Goal: Complete application form

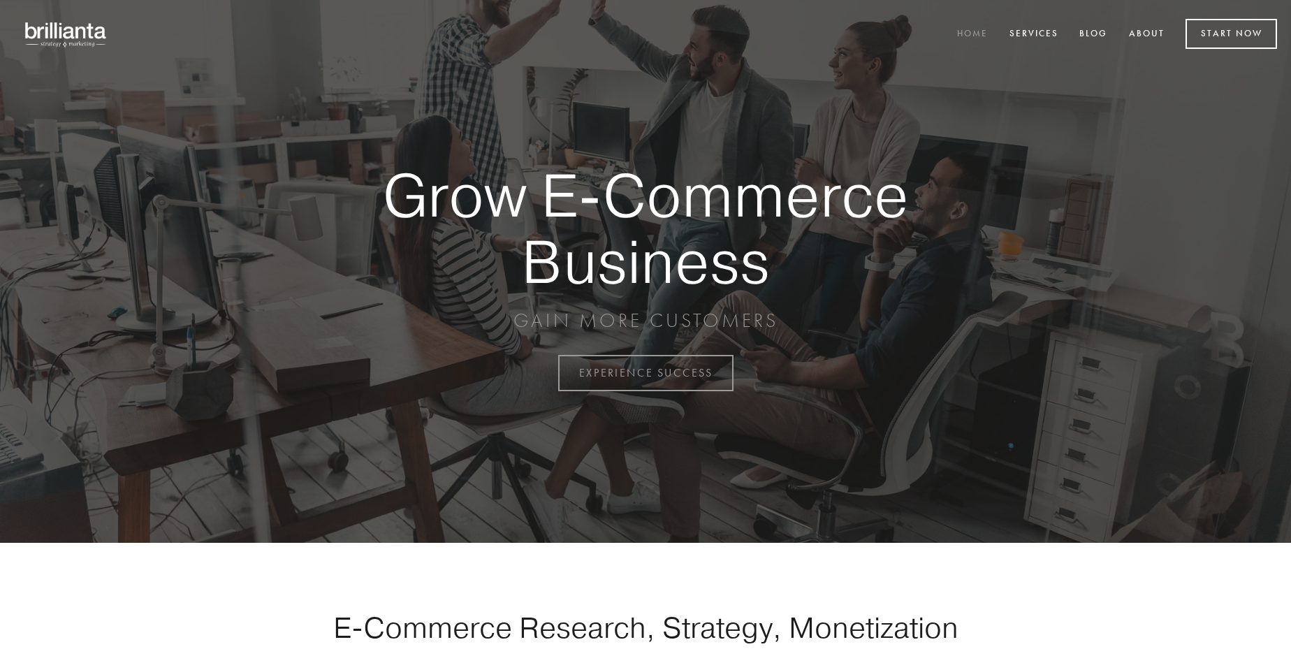
scroll to position [3662, 0]
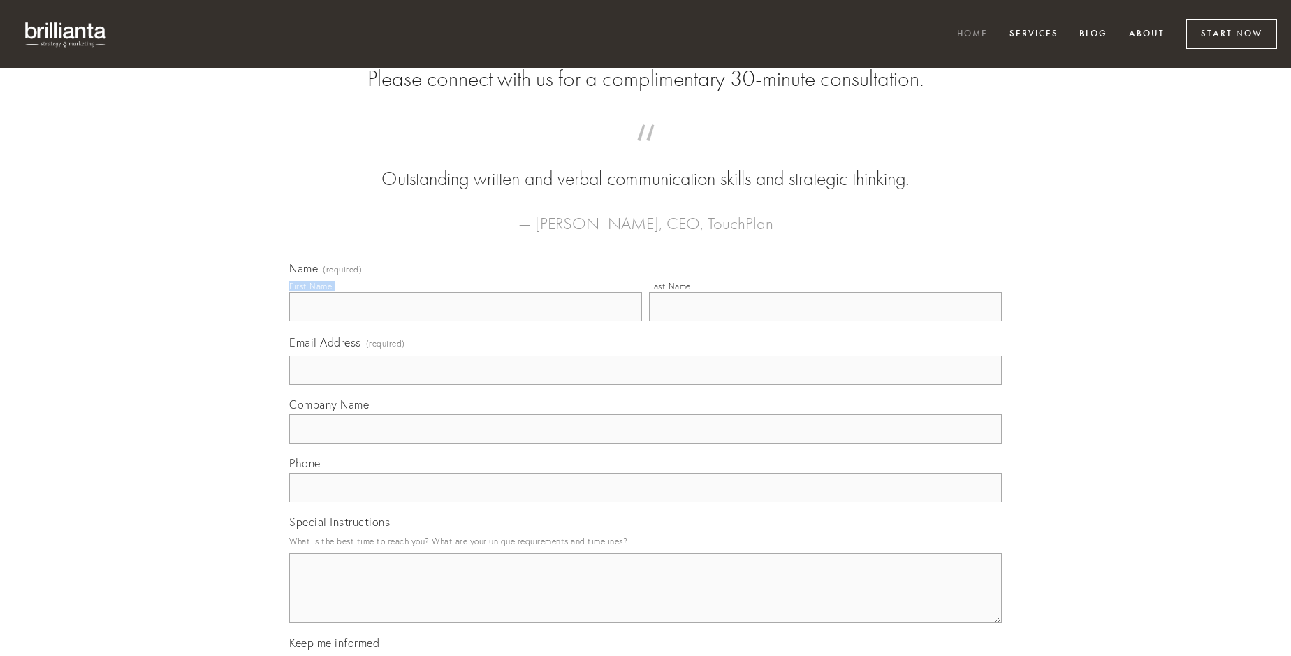
type input "[PERSON_NAME]"
click at [825, 321] on input "Last Name" at bounding box center [825, 306] width 353 height 29
type input "[PERSON_NAME]"
click at [645, 385] on input "Email Address (required)" at bounding box center [645, 370] width 713 height 29
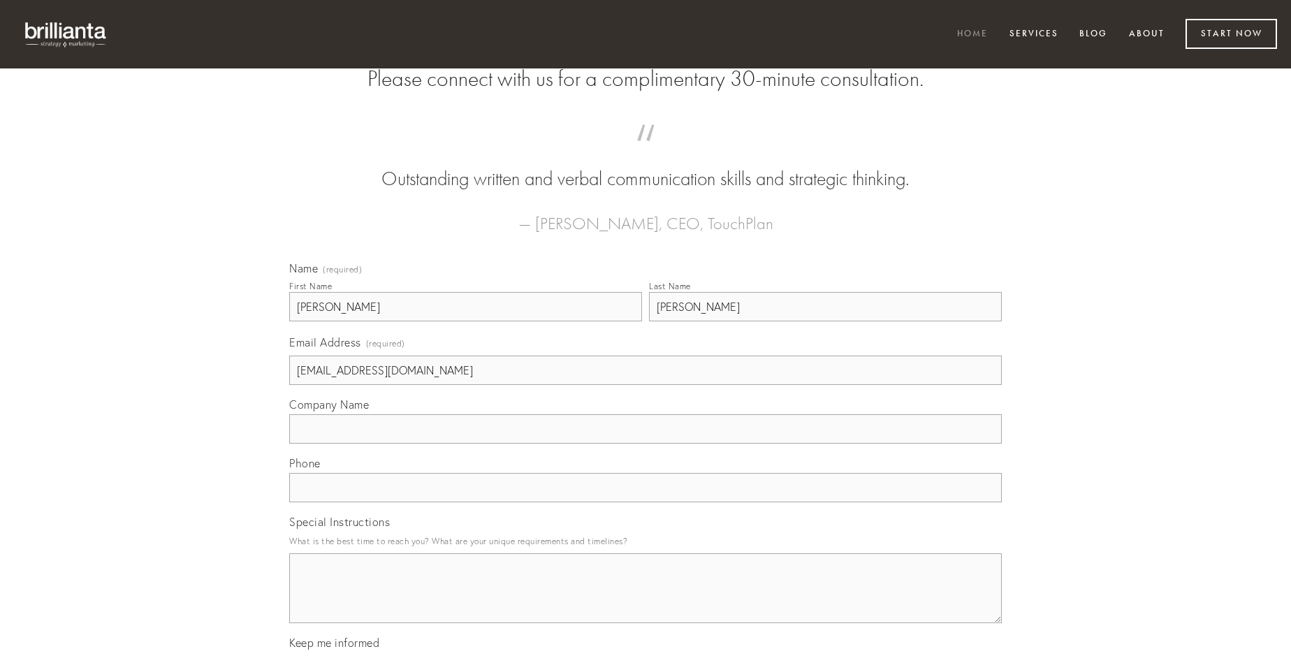
type input "[EMAIL_ADDRESS][DOMAIN_NAME]"
click at [645, 444] on input "Company Name" at bounding box center [645, 428] width 713 height 29
type input "dens"
click at [645, 502] on input "text" at bounding box center [645, 487] width 713 height 29
click at [645, 601] on textarea "Special Instructions" at bounding box center [645, 588] width 713 height 70
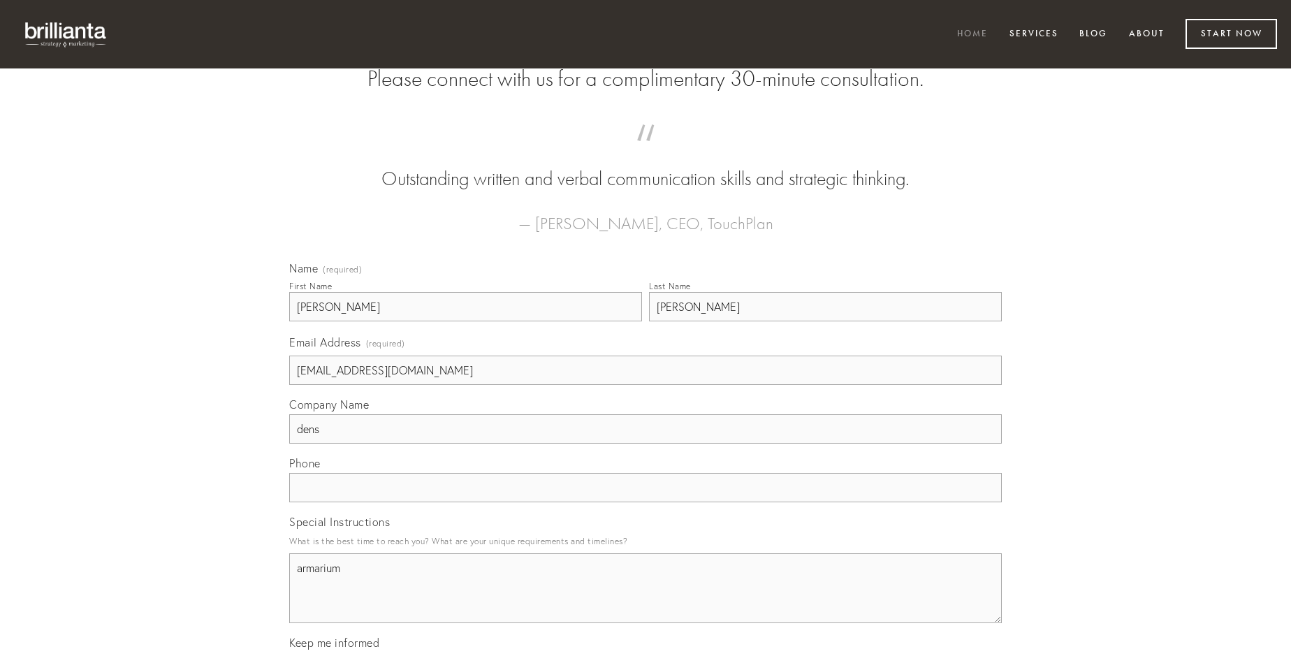
type textarea "armarium"
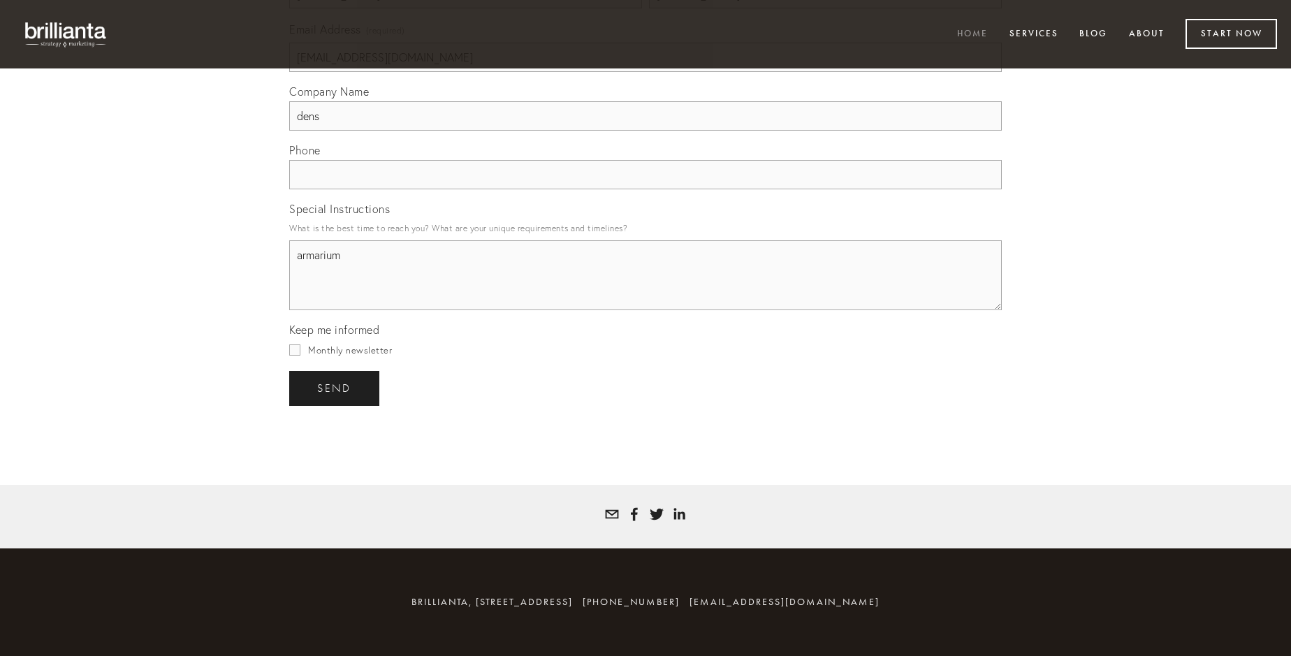
click at [335, 388] on span "send" at bounding box center [334, 388] width 34 height 13
